Goal: Use online tool/utility: Utilize a website feature to perform a specific function

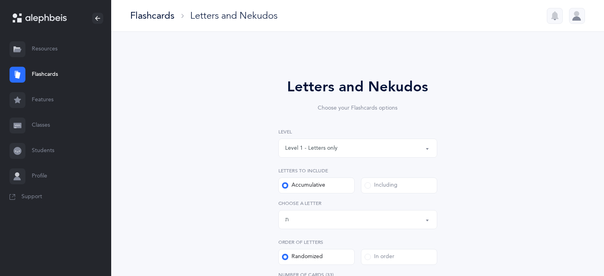
select select "27"
select select "single"
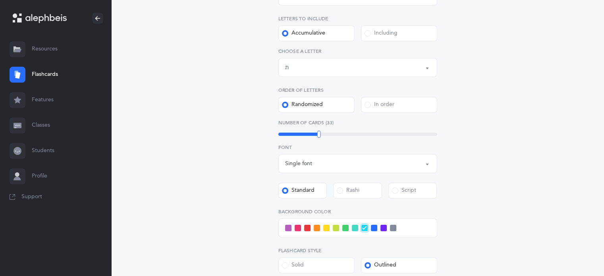
scroll to position [153, 0]
click at [298, 227] on span at bounding box center [298, 227] width 6 height 6
click at [0, 0] on input "checkbox" at bounding box center [0, 0] width 0 height 0
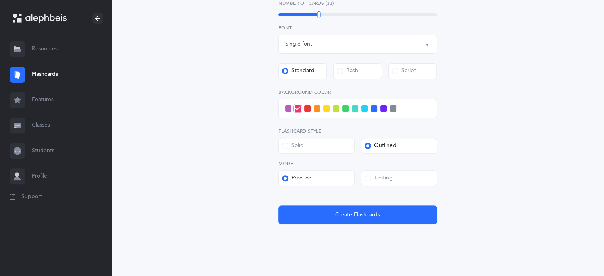
scroll to position [283, 0]
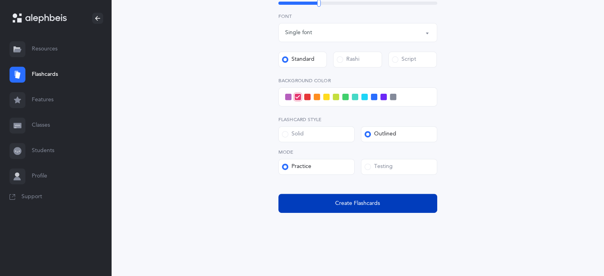
click at [341, 203] on span "Create Flashcards" at bounding box center [357, 203] width 45 height 8
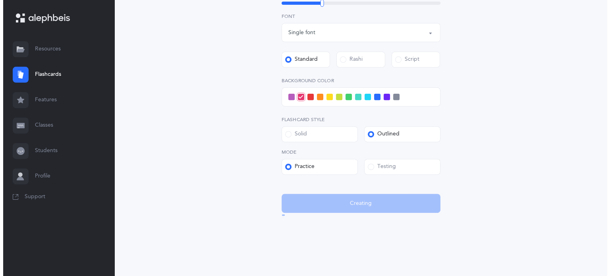
scroll to position [0, 0]
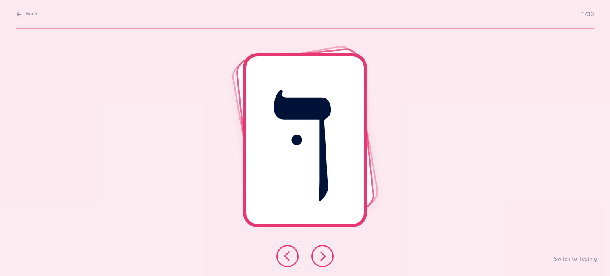
click at [322, 255] on icon at bounding box center [323, 256] width 10 height 10
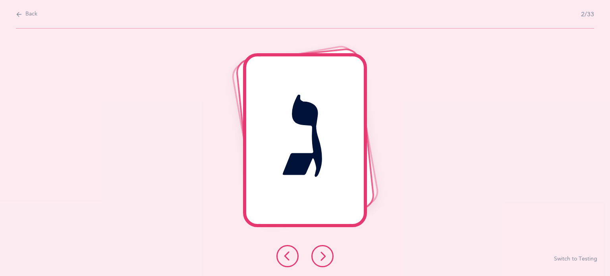
click at [320, 251] on button at bounding box center [322, 256] width 22 height 22
click at [323, 253] on icon at bounding box center [323, 256] width 10 height 10
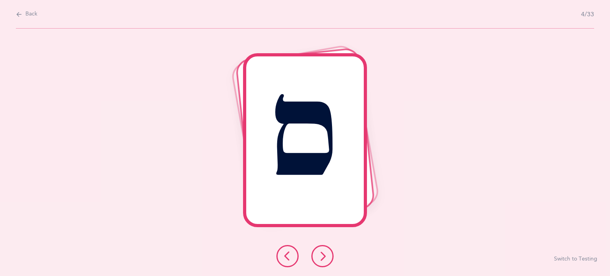
click at [321, 251] on button at bounding box center [322, 256] width 22 height 22
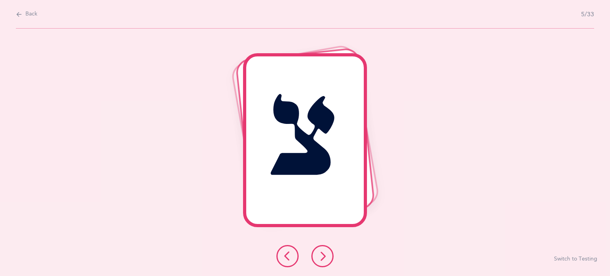
click at [324, 250] on button at bounding box center [322, 256] width 22 height 22
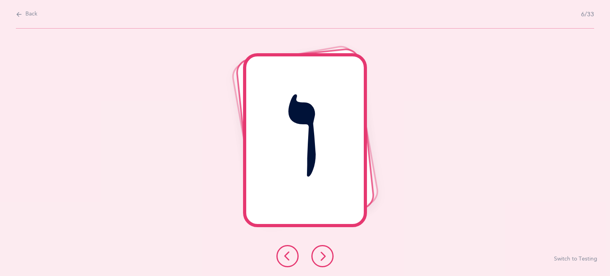
click at [322, 253] on icon at bounding box center [323, 256] width 10 height 10
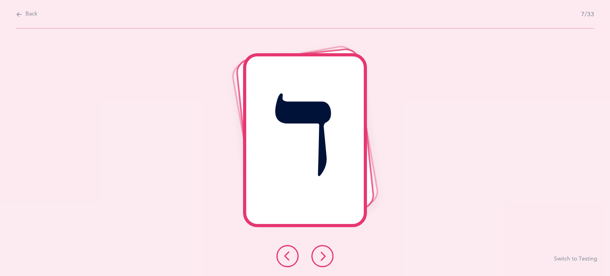
click at [327, 255] on icon at bounding box center [323, 256] width 10 height 10
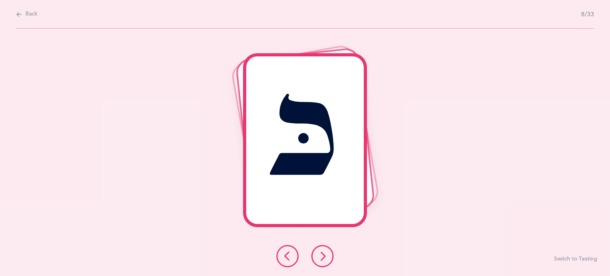
click at [329, 256] on button at bounding box center [322, 256] width 22 height 22
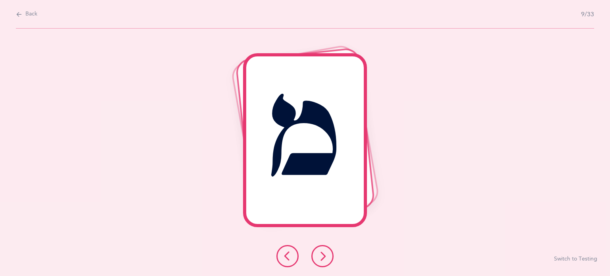
click at [323, 252] on icon at bounding box center [323, 256] width 10 height 10
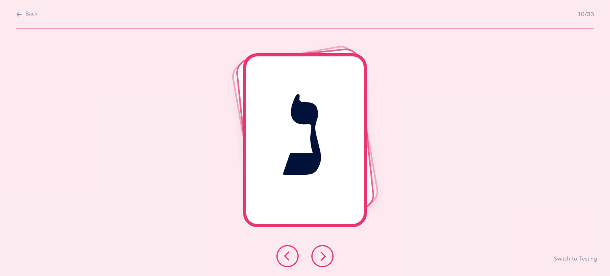
click at [324, 253] on icon at bounding box center [323, 256] width 10 height 10
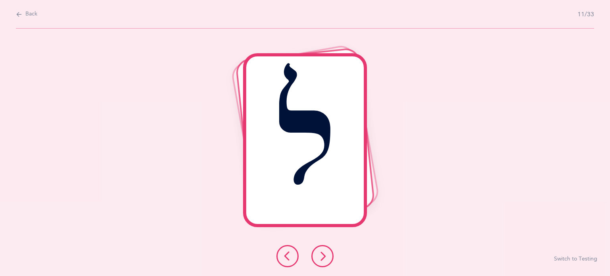
click at [322, 253] on icon at bounding box center [323, 256] width 10 height 10
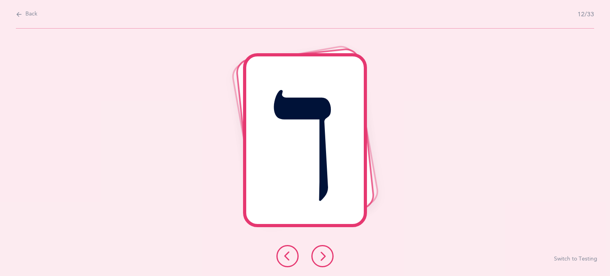
click at [321, 254] on icon at bounding box center [323, 256] width 10 height 10
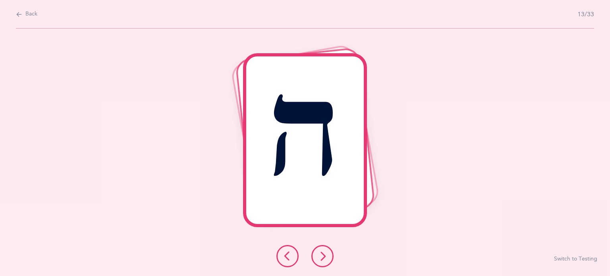
click at [324, 253] on icon at bounding box center [323, 256] width 10 height 10
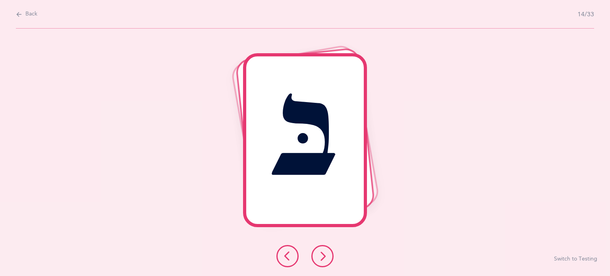
click at [324, 255] on icon at bounding box center [323, 256] width 10 height 10
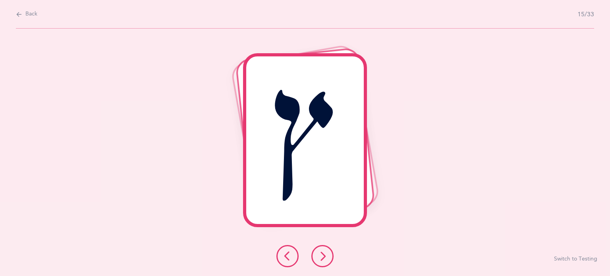
click at [324, 255] on icon at bounding box center [323, 256] width 10 height 10
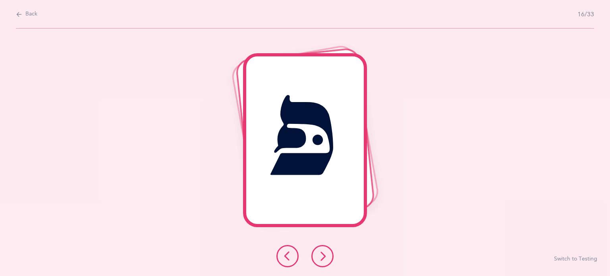
click at [322, 255] on icon at bounding box center [323, 256] width 10 height 10
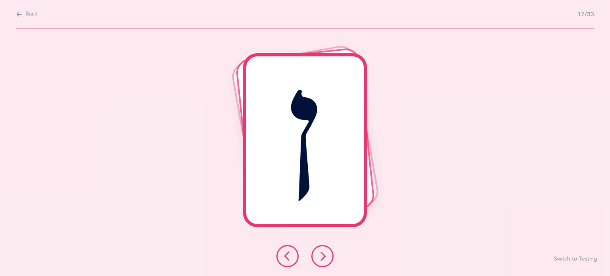
click at [323, 255] on icon at bounding box center [323, 256] width 10 height 10
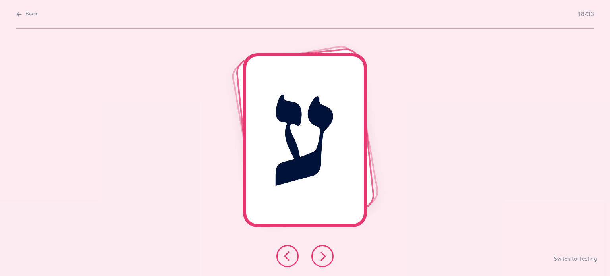
click at [325, 253] on icon at bounding box center [323, 256] width 10 height 10
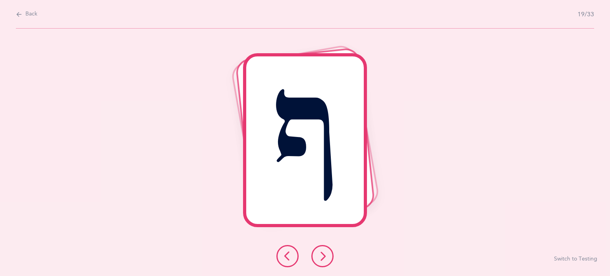
click at [324, 253] on icon at bounding box center [323, 256] width 10 height 10
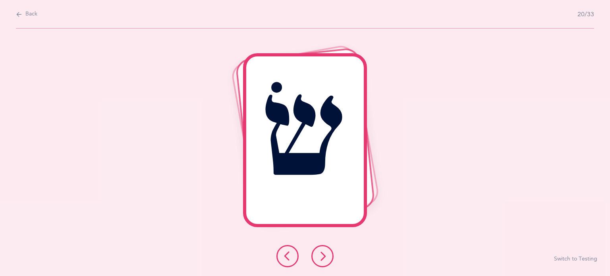
click at [323, 255] on icon at bounding box center [323, 256] width 10 height 10
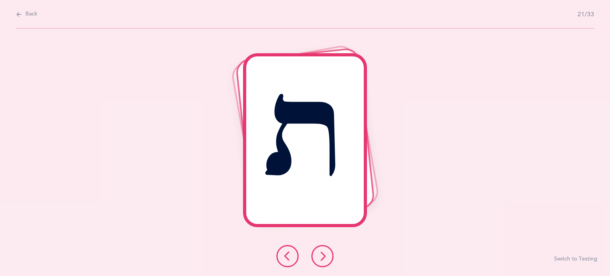
click at [322, 254] on icon at bounding box center [323, 256] width 10 height 10
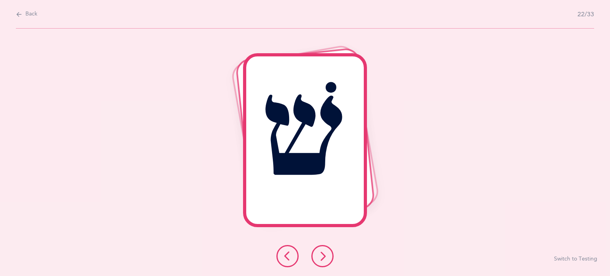
click at [324, 253] on icon at bounding box center [323, 256] width 10 height 10
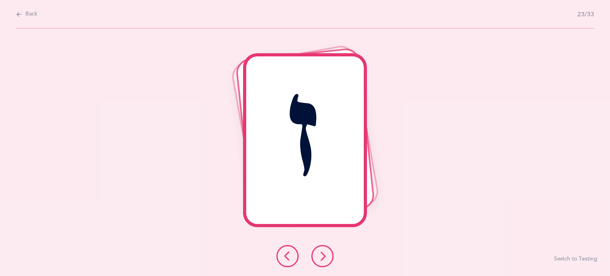
click at [323, 255] on icon at bounding box center [323, 256] width 10 height 10
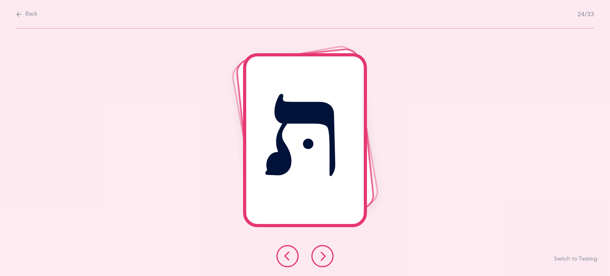
click at [325, 252] on icon at bounding box center [323, 256] width 10 height 10
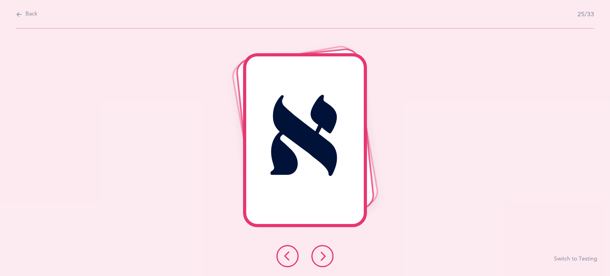
click at [324, 255] on icon at bounding box center [323, 256] width 10 height 10
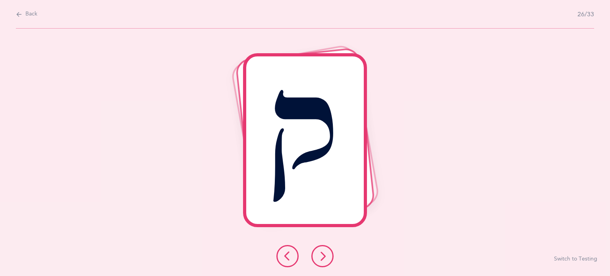
click at [326, 258] on icon at bounding box center [323, 256] width 10 height 10
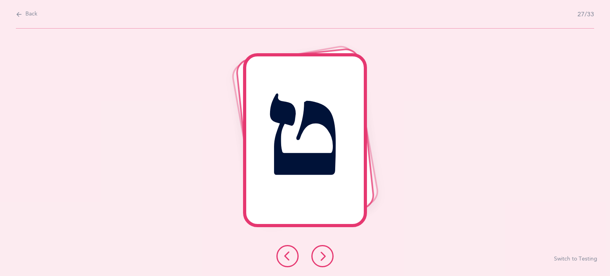
click at [321, 250] on button at bounding box center [322, 256] width 22 height 22
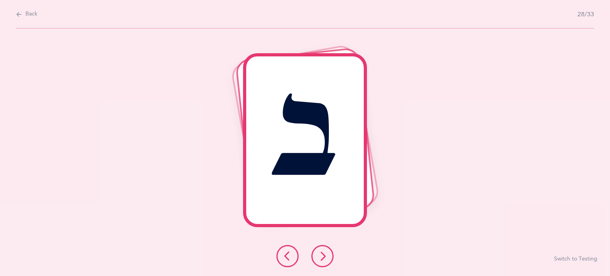
click at [321, 257] on icon at bounding box center [323, 256] width 10 height 10
click at [323, 253] on icon at bounding box center [323, 256] width 10 height 10
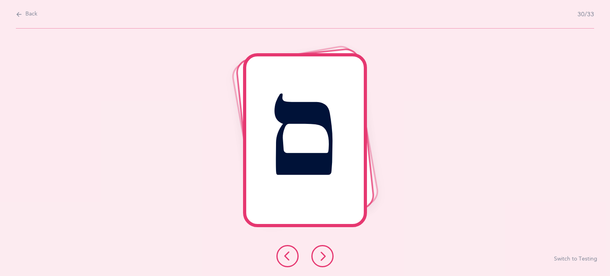
click at [322, 254] on icon at bounding box center [323, 256] width 10 height 10
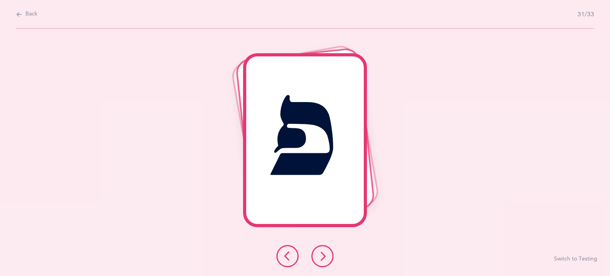
click at [287, 254] on icon at bounding box center [288, 256] width 10 height 10
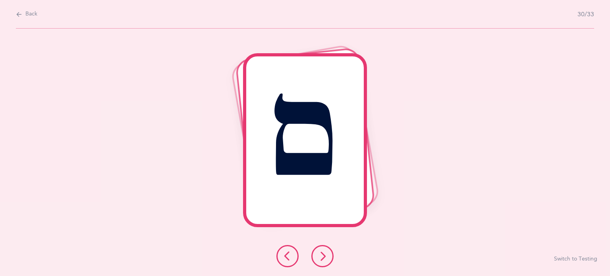
click at [320, 257] on icon at bounding box center [323, 256] width 10 height 10
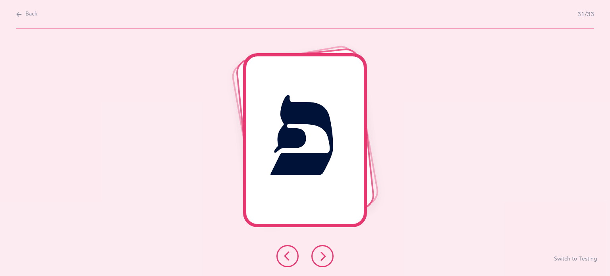
click at [323, 254] on icon at bounding box center [323, 256] width 10 height 10
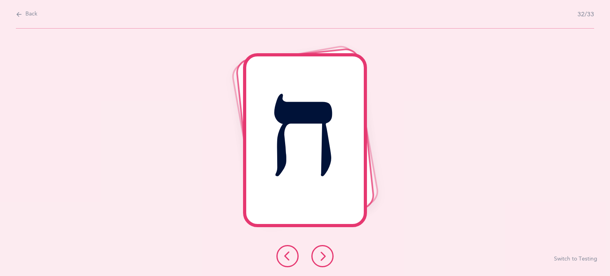
click at [323, 254] on icon at bounding box center [323, 256] width 10 height 10
click at [323, 253] on icon at bounding box center [323, 256] width 10 height 10
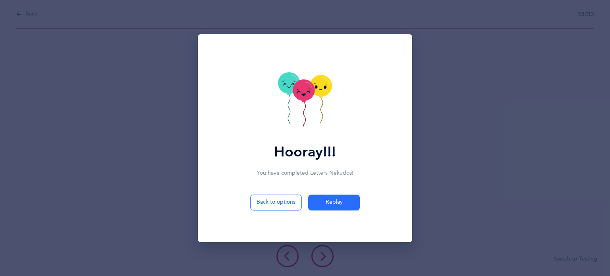
click at [286, 121] on icon at bounding box center [305, 100] width 54 height 56
click at [304, 108] on icon at bounding box center [305, 100] width 54 height 56
click at [314, 114] on icon at bounding box center [305, 100] width 54 height 56
click at [302, 112] on icon at bounding box center [305, 100] width 54 height 56
click at [300, 118] on icon at bounding box center [305, 100] width 54 height 56
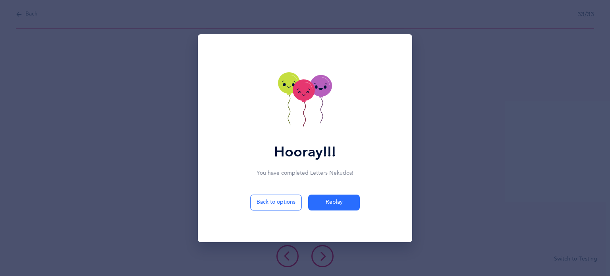
click at [304, 114] on icon at bounding box center [305, 100] width 54 height 56
click at [298, 115] on icon at bounding box center [305, 100] width 54 height 56
click at [296, 116] on icon at bounding box center [305, 100] width 54 height 56
click at [294, 114] on icon at bounding box center [305, 100] width 54 height 56
click at [294, 111] on icon at bounding box center [305, 100] width 54 height 56
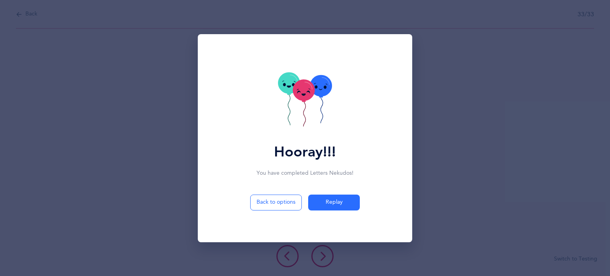
click at [296, 109] on icon at bounding box center [305, 100] width 54 height 56
